Goal: Task Accomplishment & Management: Use online tool/utility

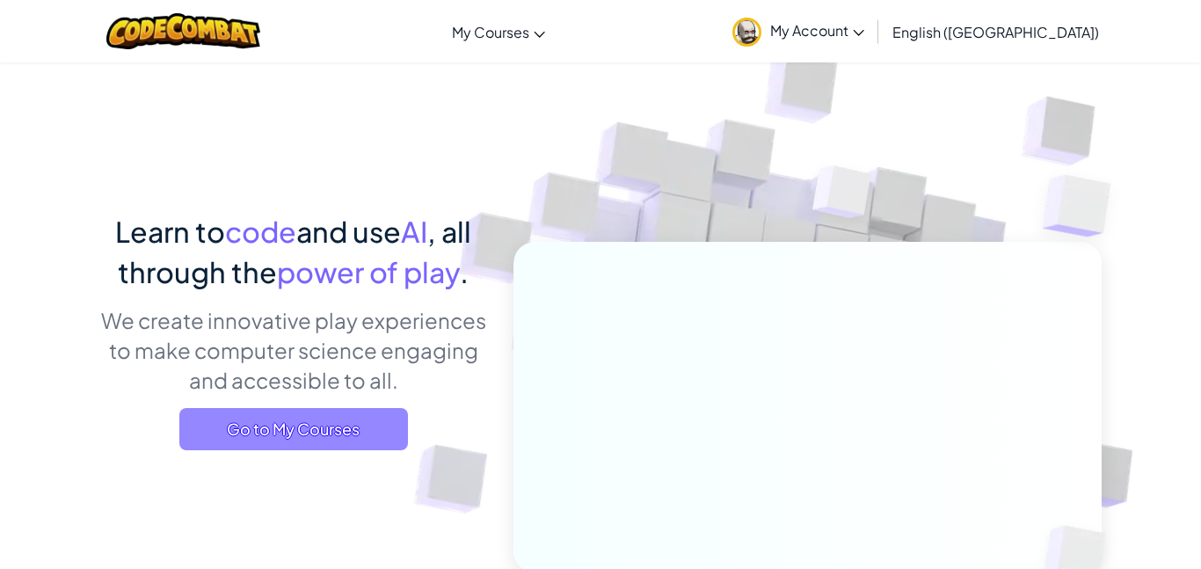
click at [342, 429] on span "Go to My Courses" at bounding box center [293, 429] width 229 height 42
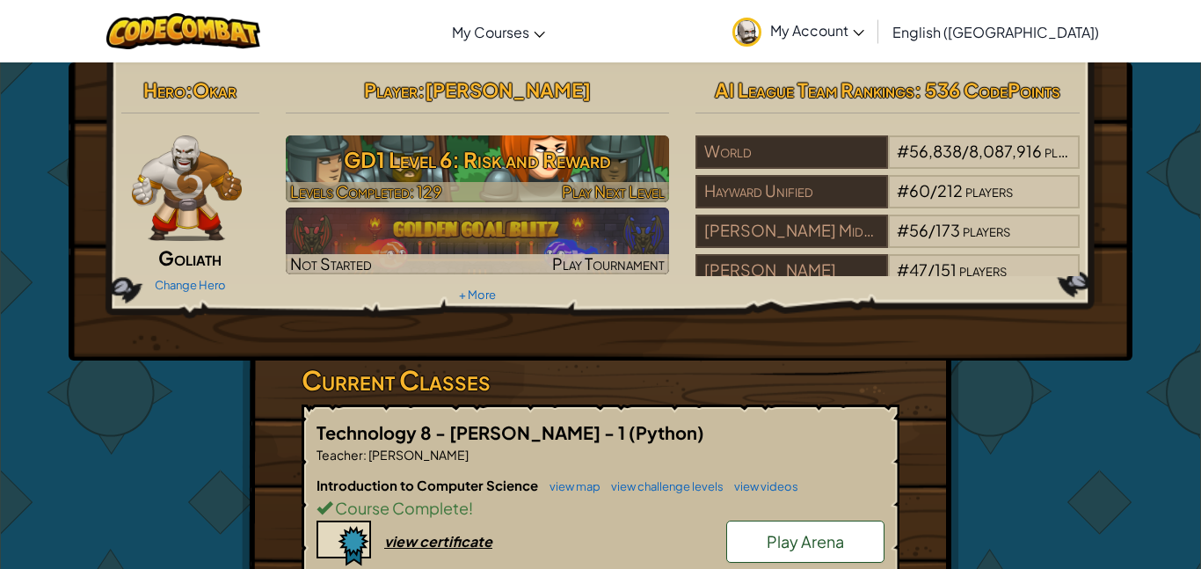
click at [469, 169] on h3 "GD1 Level 6: Risk and Reward" at bounding box center [478, 160] width 384 height 40
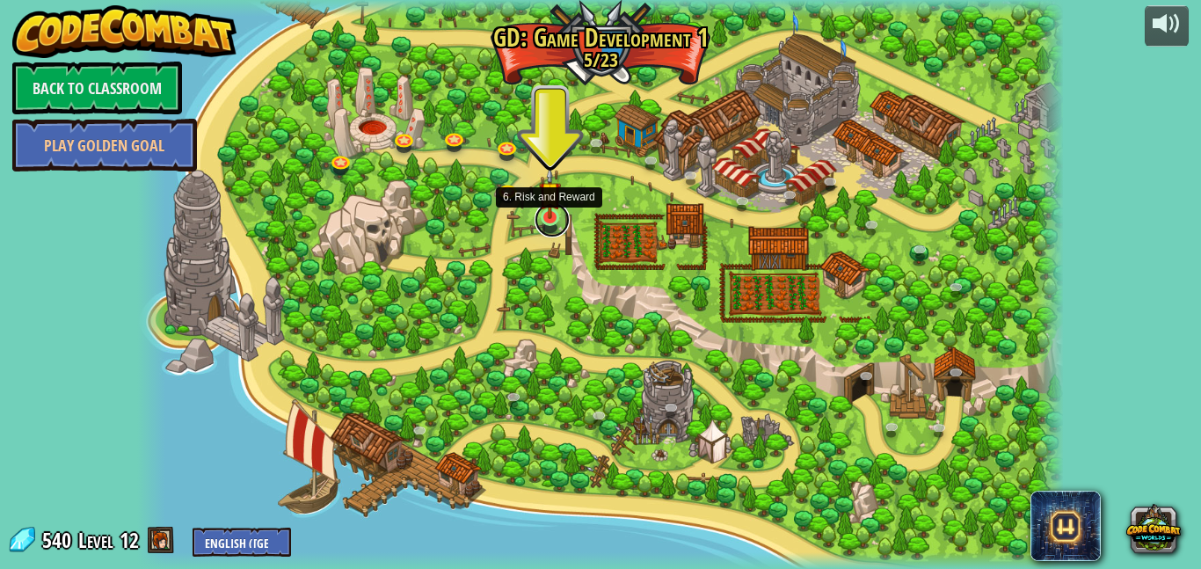
click at [551, 230] on link at bounding box center [551, 219] width 35 height 35
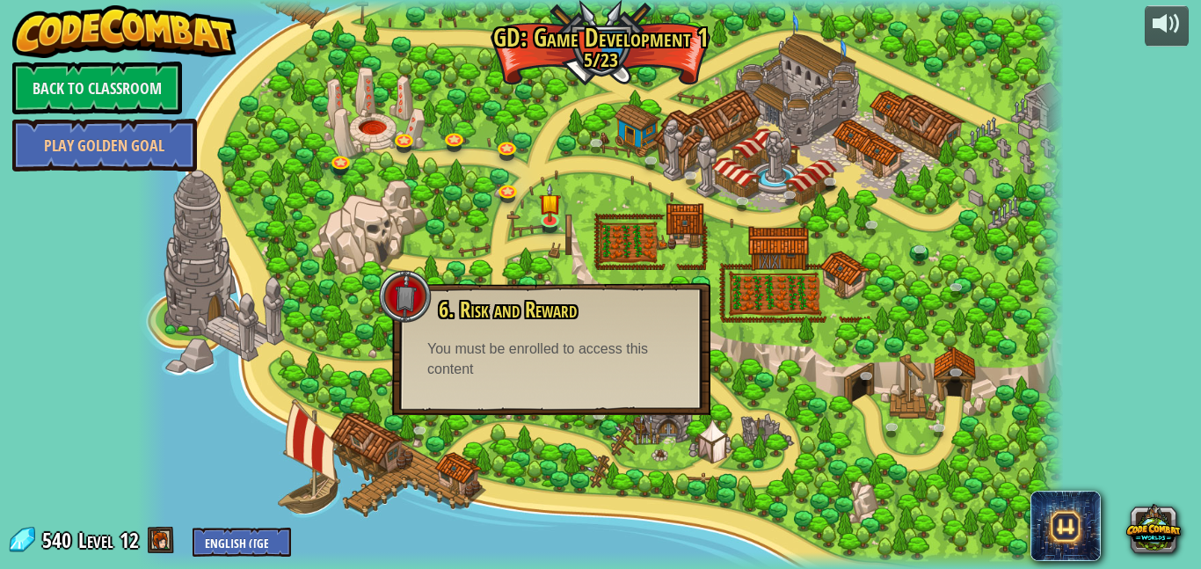
click at [576, 383] on div "6. Risk and Reward Some treasure is not worth the risk. You must be enrolled to…" at bounding box center [551, 349] width 318 height 132
click at [344, 168] on link at bounding box center [342, 161] width 35 height 35
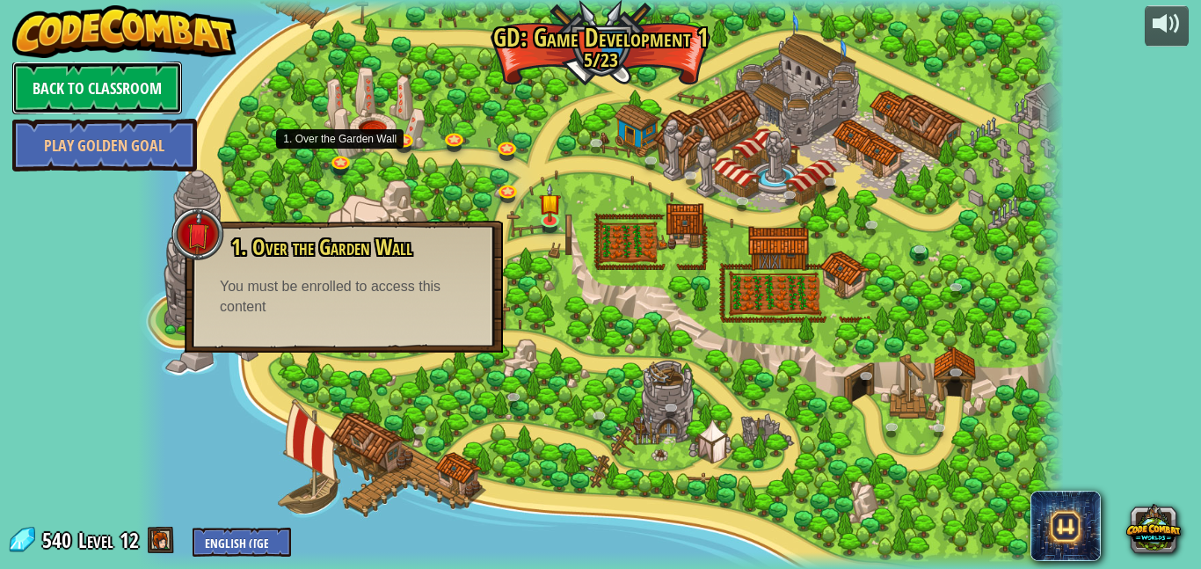
click at [130, 88] on link "Back to Classroom" at bounding box center [97, 88] width 170 height 53
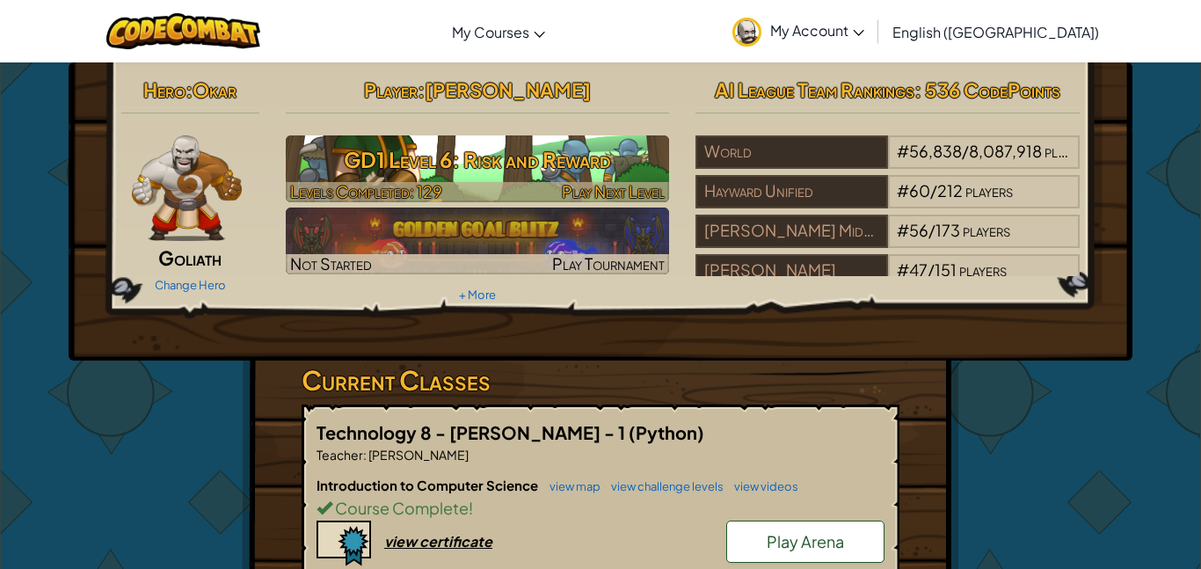
click at [396, 143] on h3 "GD1 Level 6: Risk and Reward" at bounding box center [478, 160] width 384 height 40
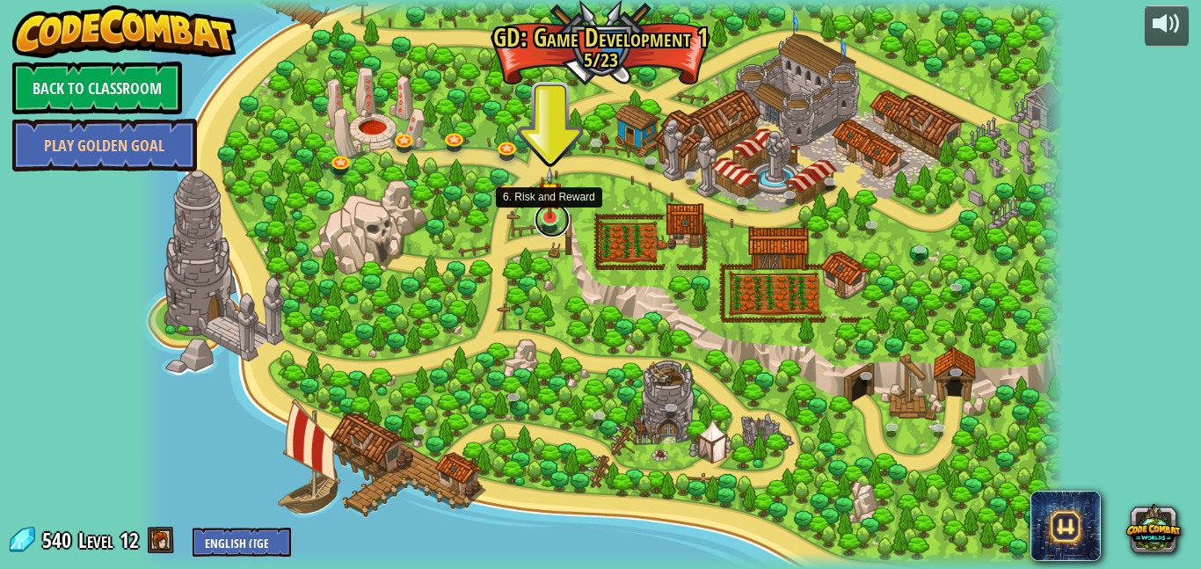
click at [559, 219] on link at bounding box center [551, 219] width 35 height 35
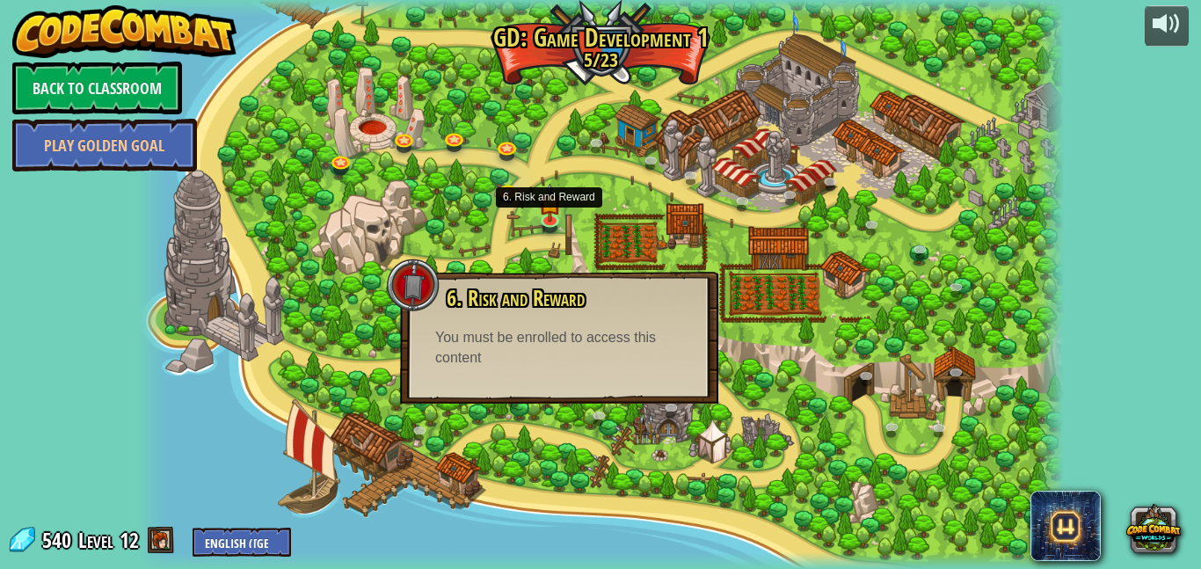
click at [583, 373] on div "6. Risk and Reward Some treasure is not worth the risk. You must be enrolled to…" at bounding box center [559, 338] width 318 height 132
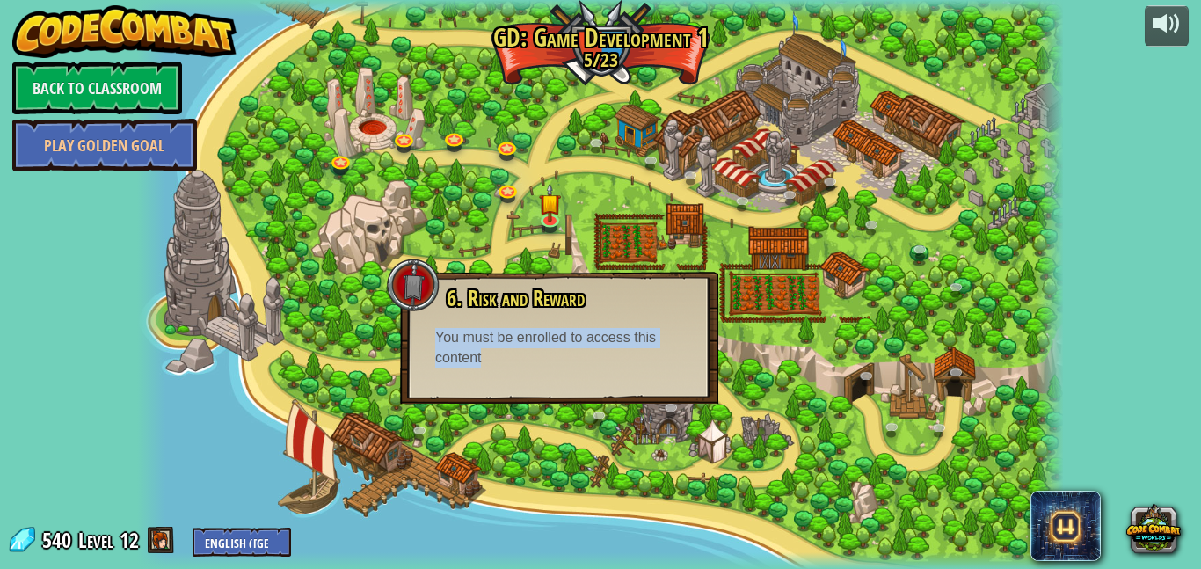
click at [583, 373] on div "6. Risk and Reward Some treasure is not worth the risk. You must be enrolled to…" at bounding box center [559, 338] width 318 height 132
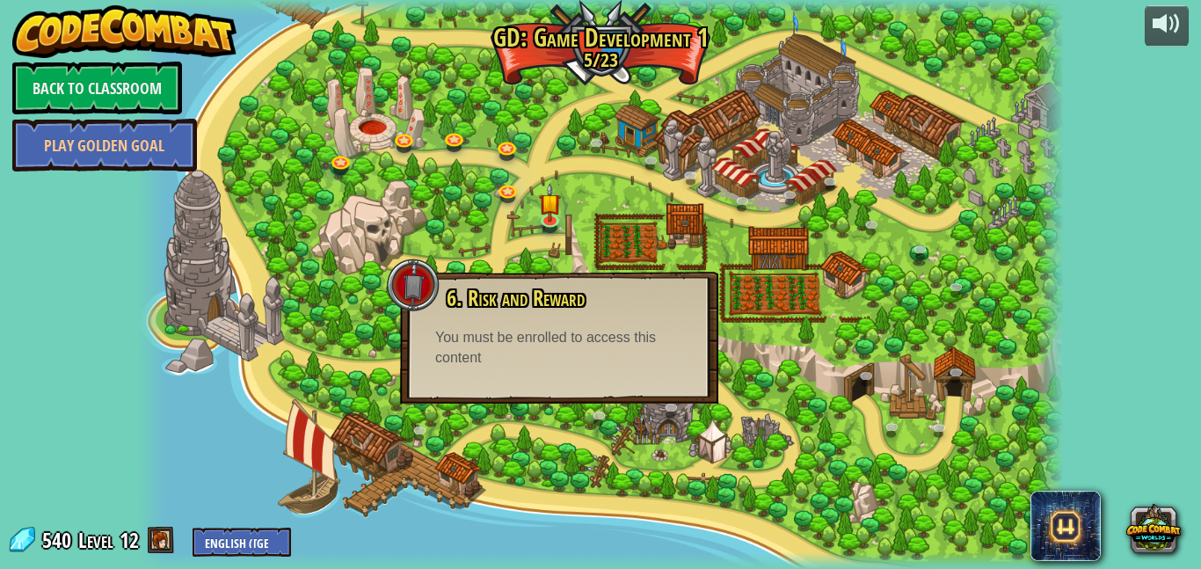
click at [583, 373] on div "6. Risk and Reward Some treasure is not worth the risk. You must be enrolled to…" at bounding box center [559, 338] width 318 height 132
